Goal: Check status: Check status

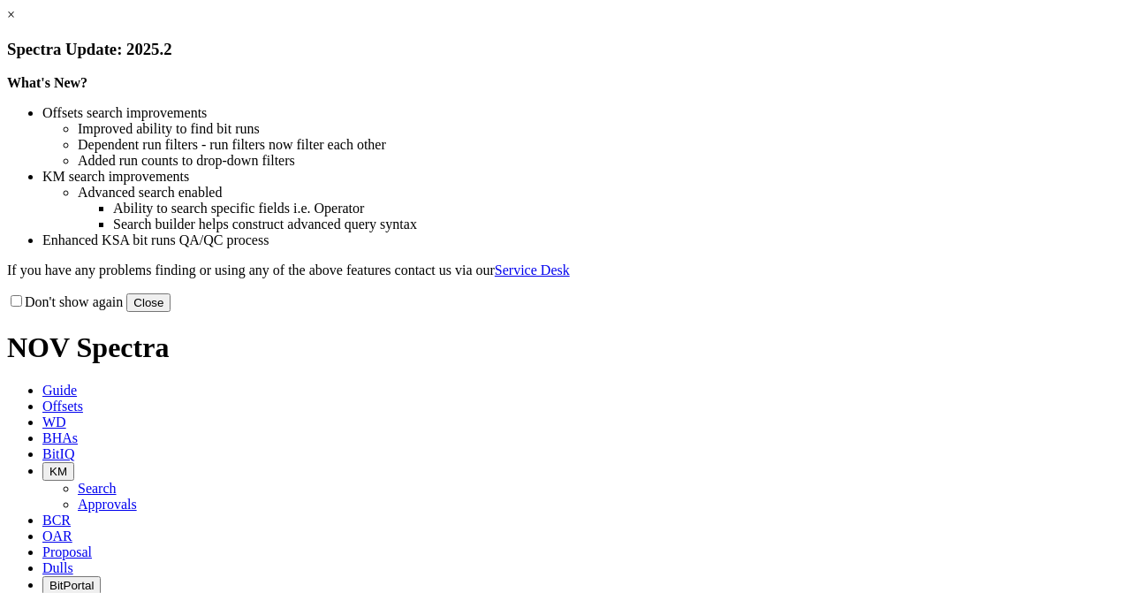
select select "New Bit Design"
select select "Other"
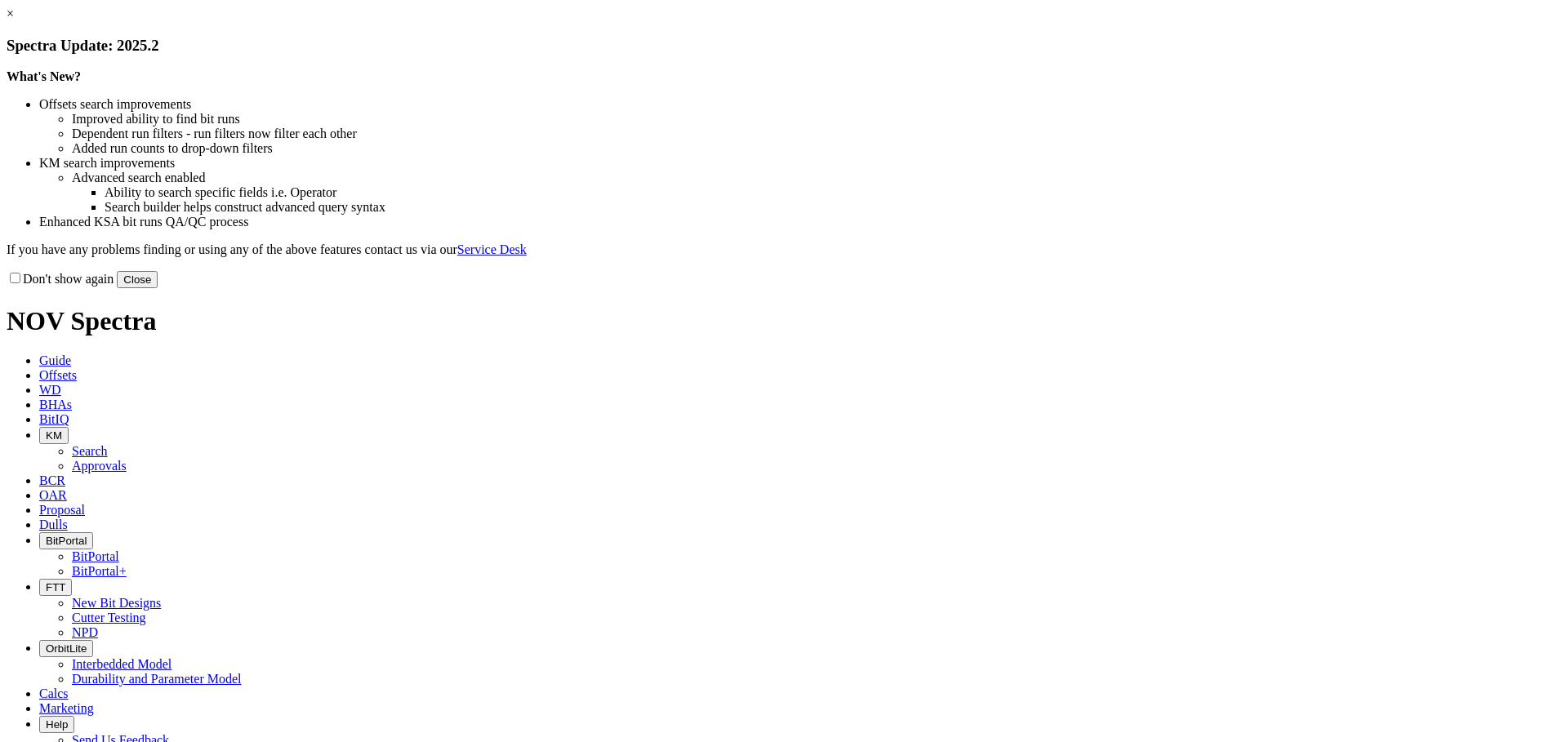
select select "New Bit Design"
select select "Other"
